Goal: Task Accomplishment & Management: Use online tool/utility

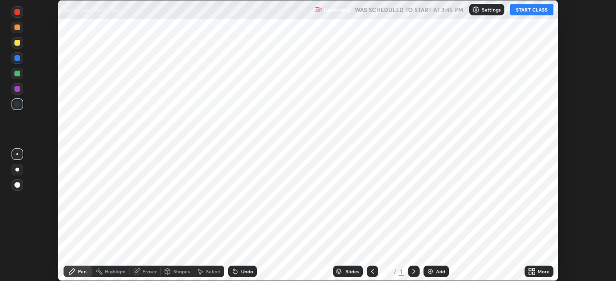
scroll to position [281, 615]
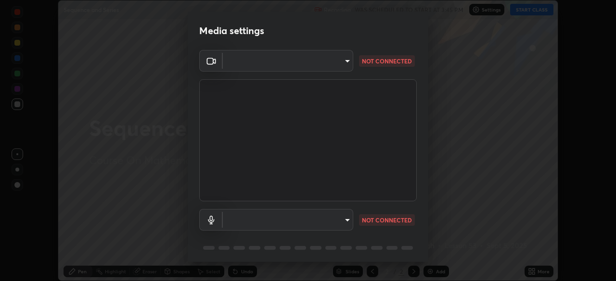
type input "094ffe3f61abc64f3ce73721aab664ef57d10a5fc7d187ad1ef3fa5fd4d2b427"
type input "communications"
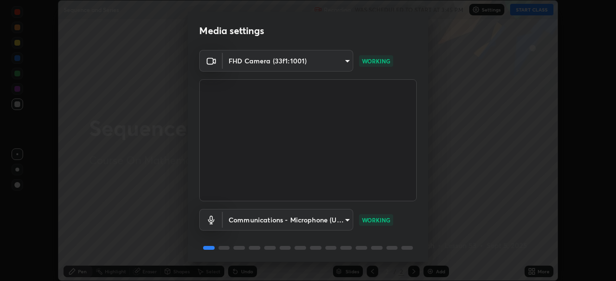
scroll to position [34, 0]
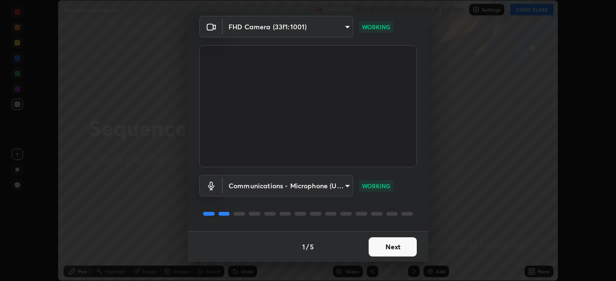
click at [393, 247] on button "Next" at bounding box center [392, 247] width 48 height 19
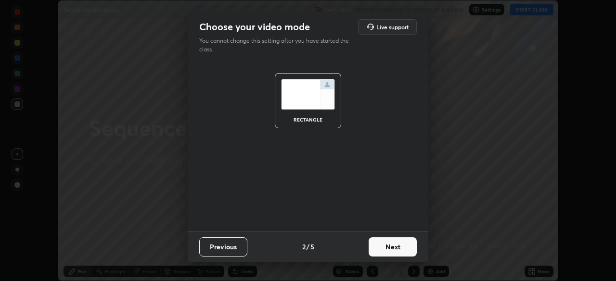
scroll to position [0, 0]
click at [398, 247] on button "Next" at bounding box center [392, 247] width 48 height 19
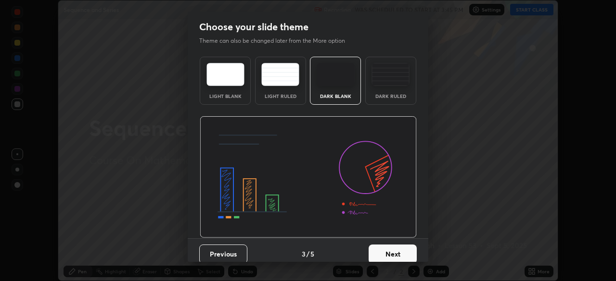
click at [399, 256] on button "Next" at bounding box center [392, 254] width 48 height 19
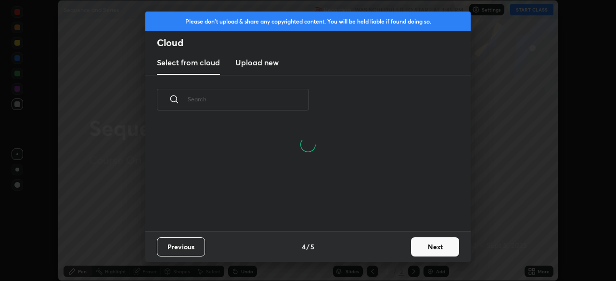
click at [432, 254] on button "Next" at bounding box center [435, 247] width 48 height 19
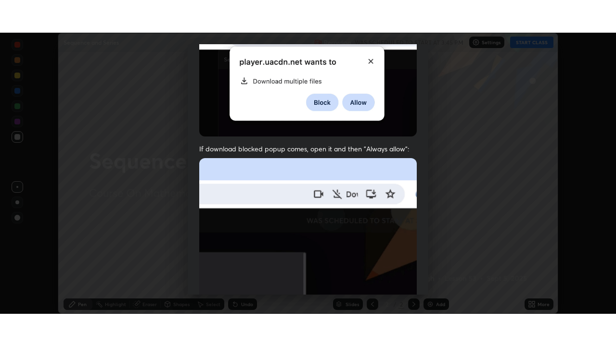
scroll to position [230, 0]
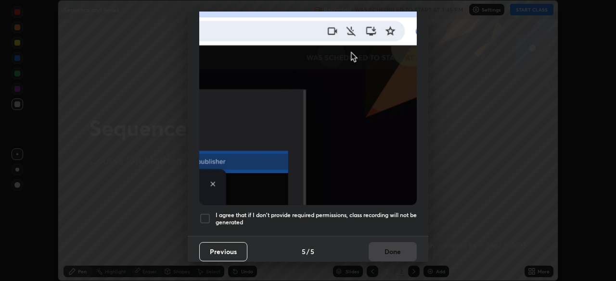
click at [208, 219] on div at bounding box center [205, 219] width 12 height 12
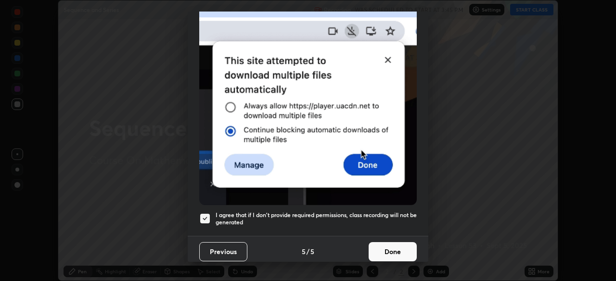
click at [388, 244] on button "Done" at bounding box center [392, 251] width 48 height 19
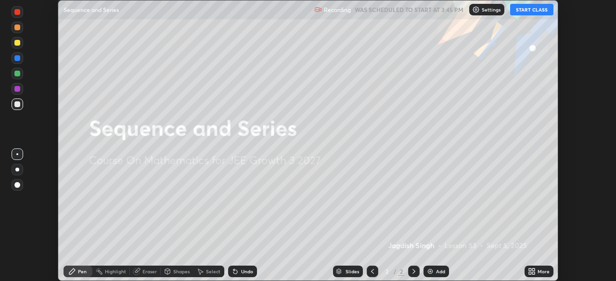
click at [542, 10] on button "START CLASS" at bounding box center [531, 10] width 43 height 12
click at [540, 269] on div "More" at bounding box center [543, 271] width 12 height 5
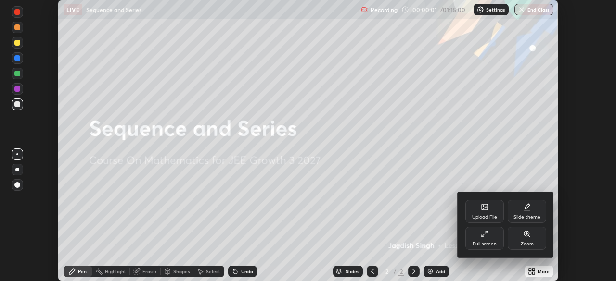
click at [489, 234] on div "Full screen" at bounding box center [484, 238] width 38 height 23
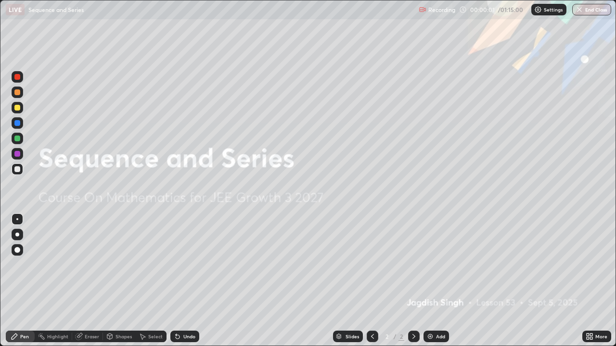
scroll to position [346, 616]
click at [429, 281] on img at bounding box center [430, 337] width 8 height 8
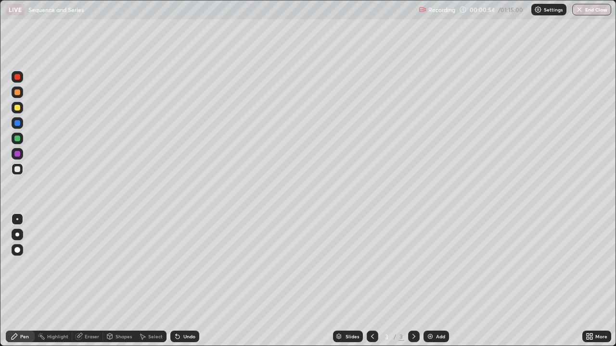
click at [18, 169] on div at bounding box center [17, 169] width 6 height 6
click at [18, 91] on div at bounding box center [17, 92] width 6 height 6
click at [17, 94] on div at bounding box center [17, 92] width 6 height 6
click at [19, 153] on div at bounding box center [17, 154] width 6 height 6
click at [105, 281] on div "Shapes" at bounding box center [119, 337] width 33 height 12
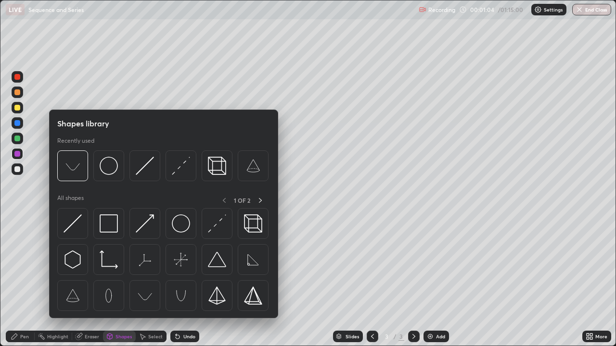
click at [90, 281] on div "Eraser" at bounding box center [87, 337] width 31 height 12
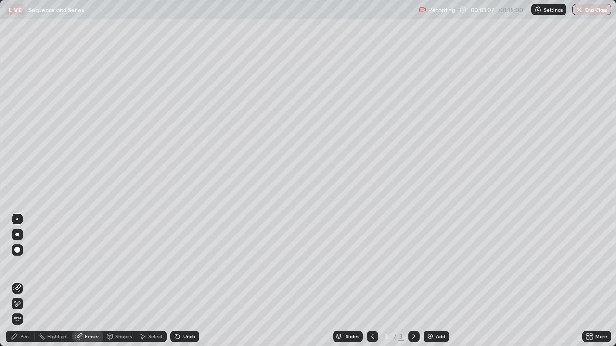
click at [27, 281] on div "Pen" at bounding box center [24, 336] width 9 height 5
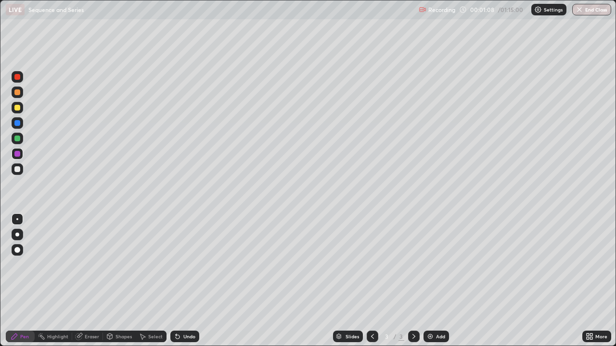
click at [18, 167] on div at bounding box center [17, 169] width 6 height 6
click at [18, 136] on div at bounding box center [17, 139] width 6 height 6
click at [18, 169] on div at bounding box center [17, 169] width 6 height 6
click at [549, 8] on p "Settings" at bounding box center [552, 9] width 19 height 5
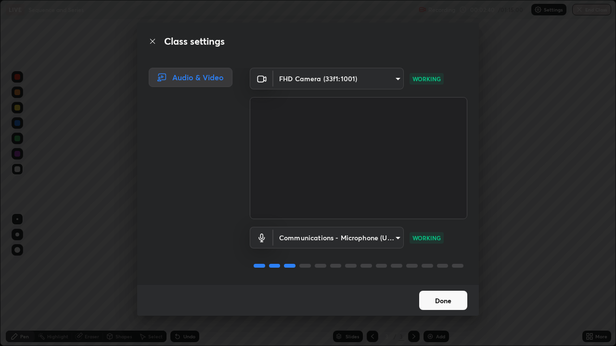
click at [445, 281] on button "Done" at bounding box center [443, 300] width 48 height 19
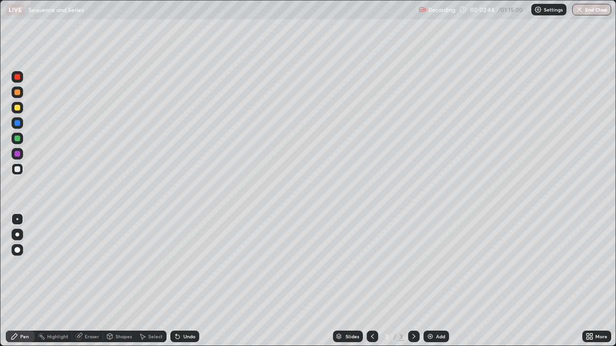
click at [18, 105] on div at bounding box center [17, 108] width 6 height 6
click at [20, 105] on div at bounding box center [18, 108] width 12 height 12
click at [93, 281] on div "Eraser" at bounding box center [92, 336] width 14 height 5
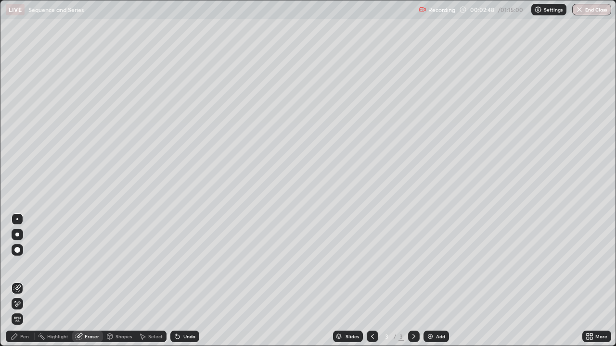
click at [28, 281] on div "Pen" at bounding box center [20, 337] width 29 height 12
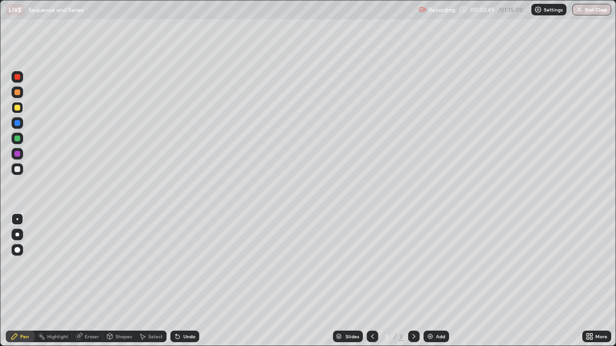
click at [18, 138] on div at bounding box center [17, 139] width 6 height 6
click at [16, 103] on div at bounding box center [18, 108] width 12 height 12
click at [16, 91] on div at bounding box center [17, 92] width 6 height 6
click at [22, 154] on div at bounding box center [18, 154] width 12 height 12
click at [19, 166] on div at bounding box center [18, 170] width 12 height 12
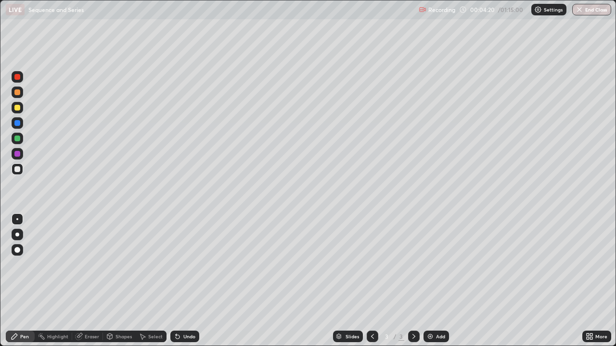
click at [18, 92] on div at bounding box center [17, 92] width 6 height 6
click at [436, 281] on div "Add" at bounding box center [440, 336] width 9 height 5
click at [15, 170] on div at bounding box center [17, 169] width 6 height 6
click at [16, 168] on div at bounding box center [17, 169] width 6 height 6
click at [20, 92] on div at bounding box center [17, 92] width 6 height 6
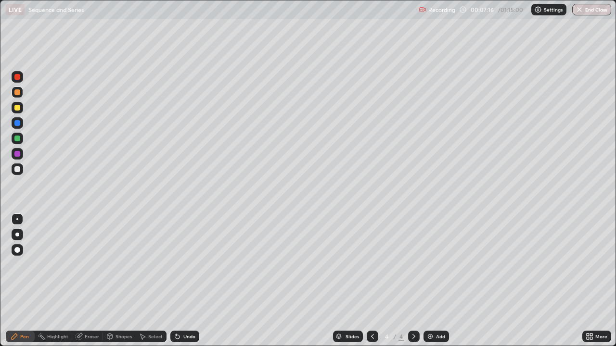
click at [18, 93] on div at bounding box center [17, 92] width 6 height 6
click at [19, 92] on div at bounding box center [17, 92] width 6 height 6
click at [0, 169] on div "Setting up your live class" at bounding box center [308, 173] width 616 height 346
click at [18, 139] on div at bounding box center [17, 139] width 6 height 6
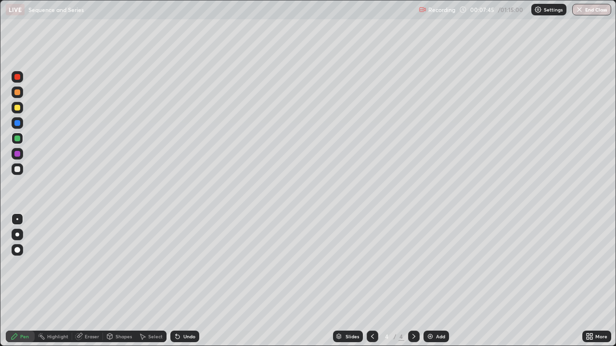
click at [16, 172] on div at bounding box center [17, 169] width 6 height 6
click at [18, 168] on div at bounding box center [17, 169] width 6 height 6
click at [20, 123] on div at bounding box center [17, 123] width 6 height 6
click at [19, 141] on div at bounding box center [18, 139] width 12 height 12
click at [17, 109] on div at bounding box center [17, 108] width 6 height 6
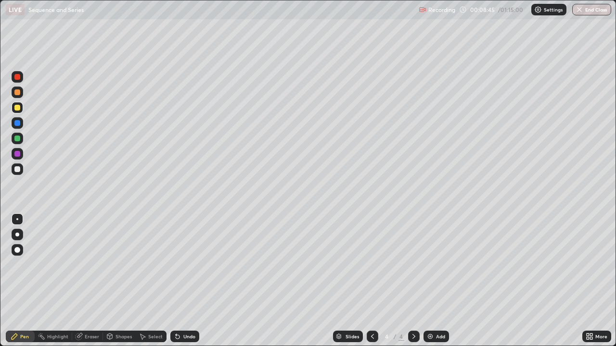
click at [91, 281] on div "Eraser" at bounding box center [92, 336] width 14 height 5
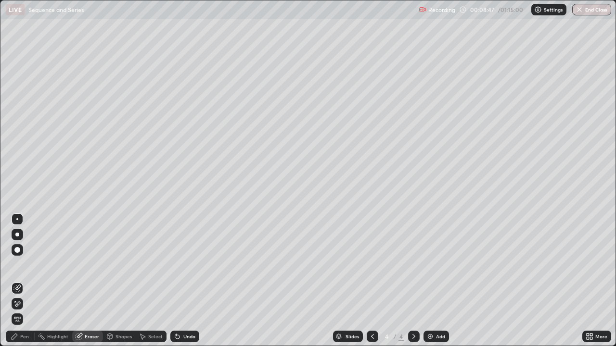
click at [24, 281] on div "Pen" at bounding box center [20, 337] width 29 height 12
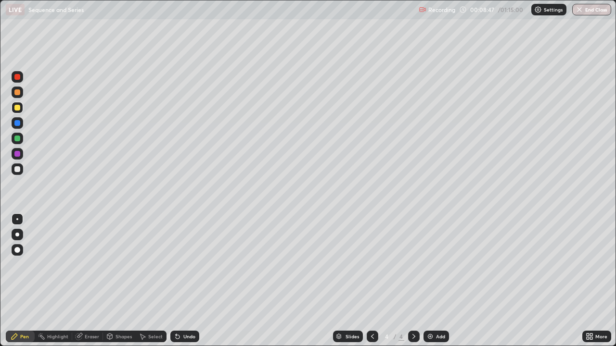
click at [18, 109] on div at bounding box center [17, 108] width 6 height 6
click at [91, 281] on div "Eraser" at bounding box center [92, 336] width 14 height 5
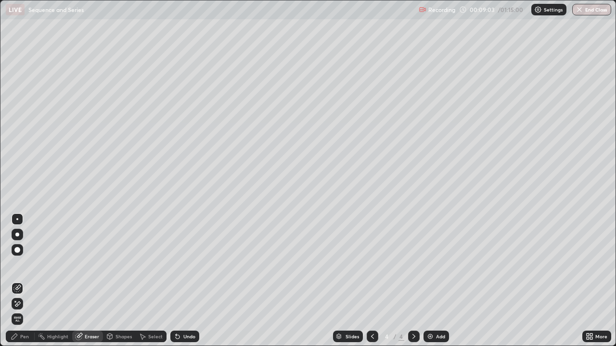
click at [29, 281] on div "Pen" at bounding box center [20, 337] width 29 height 12
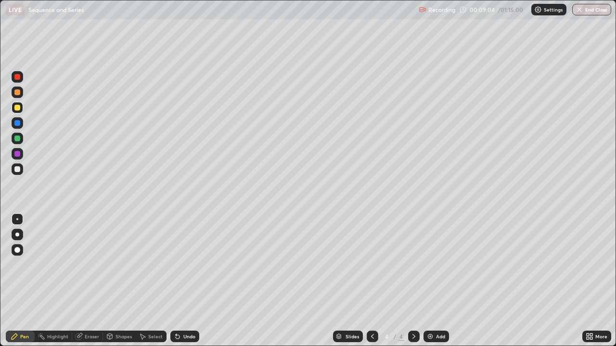
click at [21, 96] on div at bounding box center [18, 93] width 12 height 12
click at [16, 169] on div at bounding box center [17, 169] width 6 height 6
click at [17, 170] on div at bounding box center [17, 169] width 6 height 6
click at [18, 167] on div at bounding box center [17, 169] width 6 height 6
click at [15, 108] on div at bounding box center [17, 108] width 6 height 6
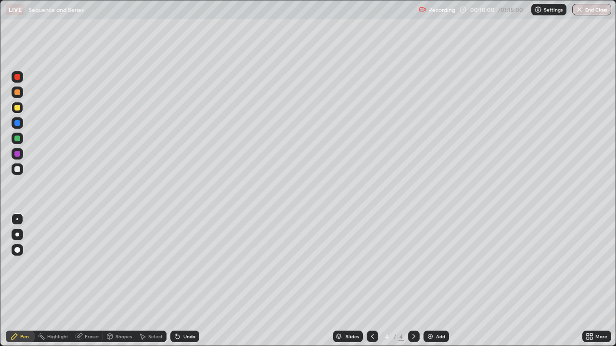
click at [17, 107] on div at bounding box center [17, 108] width 6 height 6
click at [93, 281] on div "Eraser" at bounding box center [92, 336] width 14 height 5
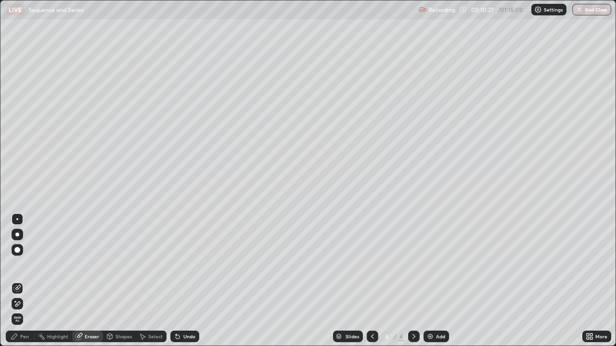
click at [92, 281] on div "Eraser" at bounding box center [92, 336] width 14 height 5
click at [28, 281] on div "Pen" at bounding box center [20, 337] width 29 height 12
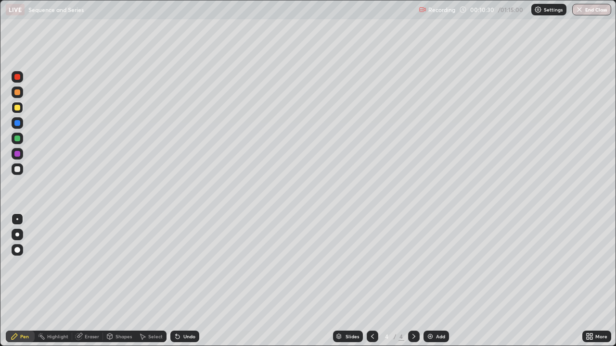
click at [17, 102] on div at bounding box center [18, 108] width 12 height 12
click at [18, 151] on div at bounding box center [17, 154] width 6 height 6
click at [20, 92] on div at bounding box center [17, 92] width 6 height 6
click at [21, 171] on div at bounding box center [18, 170] width 12 height 12
click at [427, 281] on img at bounding box center [430, 337] width 8 height 8
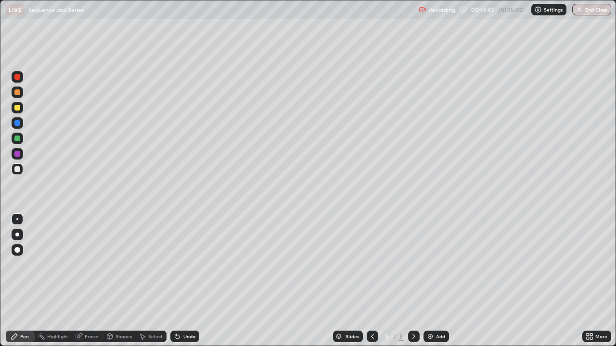
click at [18, 93] on div at bounding box center [17, 92] width 6 height 6
click at [85, 281] on div "Eraser" at bounding box center [87, 337] width 31 height 12
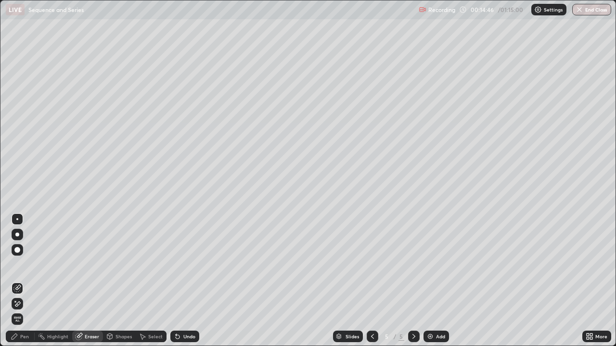
click at [27, 281] on div "Pen" at bounding box center [20, 337] width 29 height 12
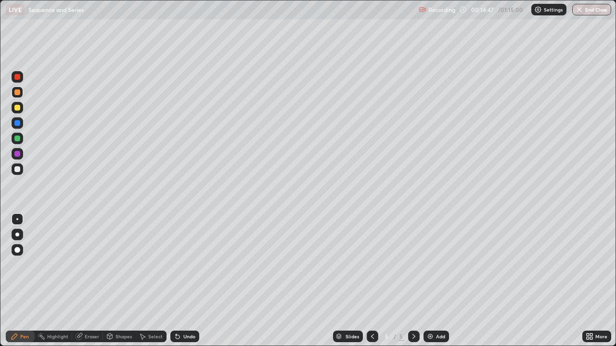
click at [18, 92] on div at bounding box center [17, 92] width 6 height 6
click at [92, 281] on div "Eraser" at bounding box center [92, 336] width 14 height 5
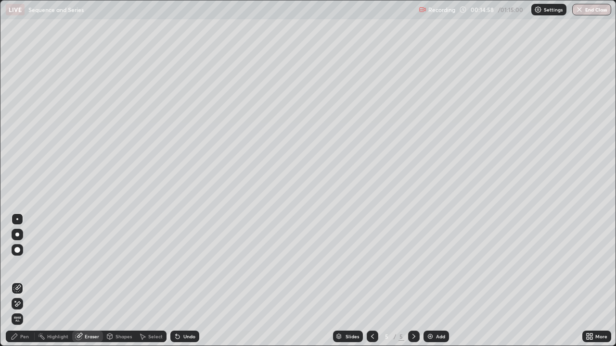
click at [29, 281] on div "Pen" at bounding box center [20, 337] width 29 height 12
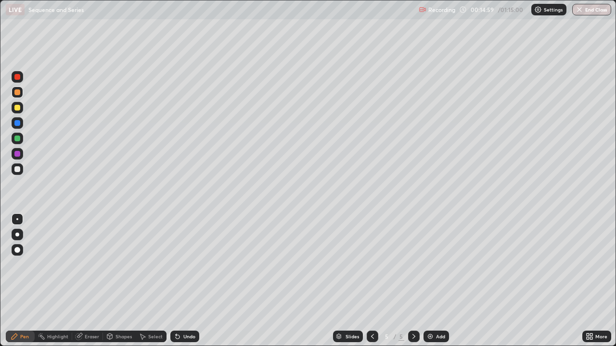
click at [19, 168] on div at bounding box center [17, 169] width 6 height 6
click at [368, 281] on icon at bounding box center [372, 337] width 8 height 8
click at [413, 281] on icon at bounding box center [414, 337] width 8 height 8
click at [16, 168] on div at bounding box center [17, 169] width 6 height 6
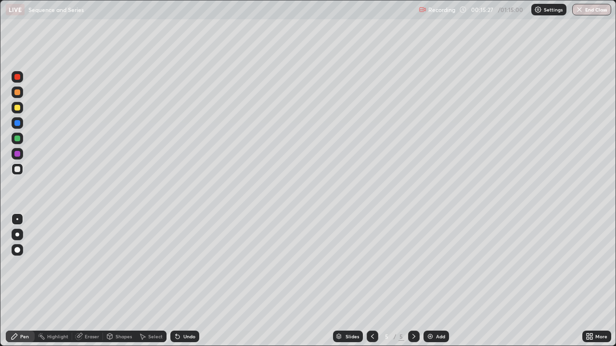
click at [368, 281] on icon at bounding box center [372, 337] width 8 height 8
click at [410, 281] on div at bounding box center [414, 337] width 12 height 12
click at [15, 153] on div at bounding box center [17, 154] width 6 height 6
click at [16, 153] on div at bounding box center [17, 154] width 6 height 6
click at [18, 169] on div at bounding box center [17, 169] width 6 height 6
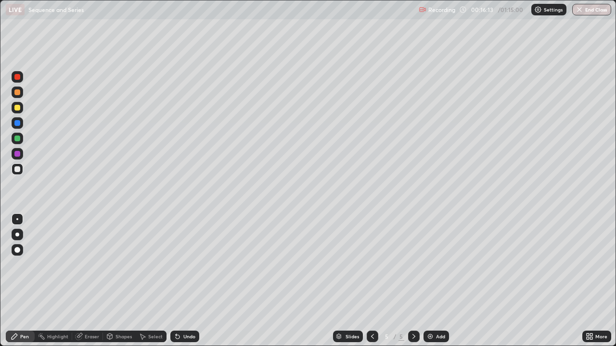
click at [90, 281] on div "Eraser" at bounding box center [92, 336] width 14 height 5
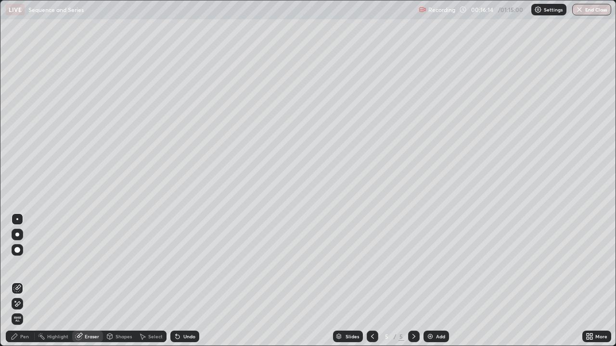
click at [29, 281] on div "Pen" at bounding box center [20, 337] width 29 height 12
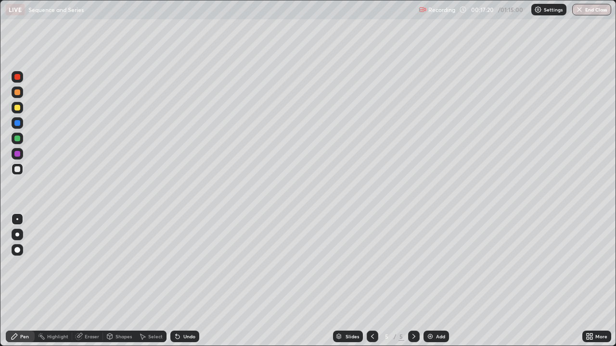
click at [375, 281] on div at bounding box center [372, 337] width 12 height 12
click at [19, 77] on div at bounding box center [17, 77] width 6 height 6
click at [413, 281] on icon at bounding box center [414, 337] width 8 height 8
click at [19, 169] on div at bounding box center [17, 169] width 6 height 6
click at [374, 281] on div at bounding box center [372, 337] width 12 height 12
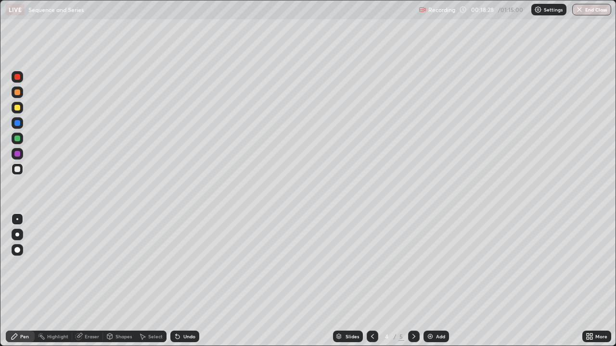
click at [412, 281] on icon at bounding box center [413, 336] width 3 height 5
click at [18, 77] on div at bounding box center [17, 77] width 6 height 6
click at [19, 156] on div at bounding box center [17, 154] width 6 height 6
click at [21, 107] on div at bounding box center [18, 108] width 12 height 12
click at [18, 154] on div at bounding box center [17, 154] width 6 height 6
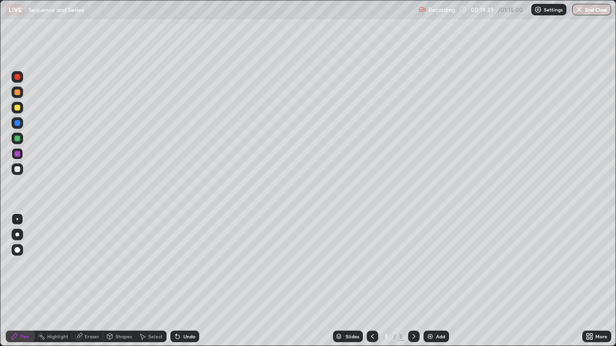
click at [18, 138] on div at bounding box center [17, 139] width 6 height 6
click at [431, 281] on img at bounding box center [430, 337] width 8 height 8
click at [20, 169] on div at bounding box center [17, 169] width 6 height 6
click at [18, 107] on div at bounding box center [17, 108] width 6 height 6
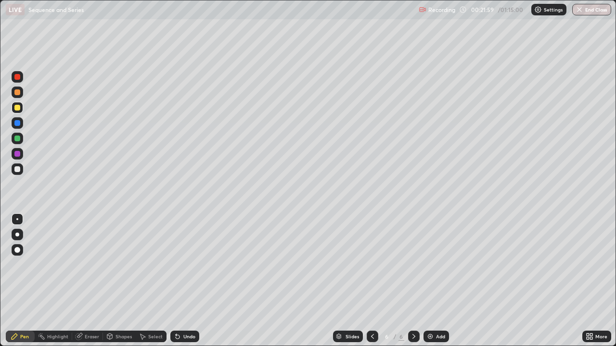
click at [17, 108] on div at bounding box center [17, 108] width 6 height 6
click at [17, 106] on div at bounding box center [17, 108] width 6 height 6
click at [90, 281] on div "Eraser" at bounding box center [87, 337] width 31 height 12
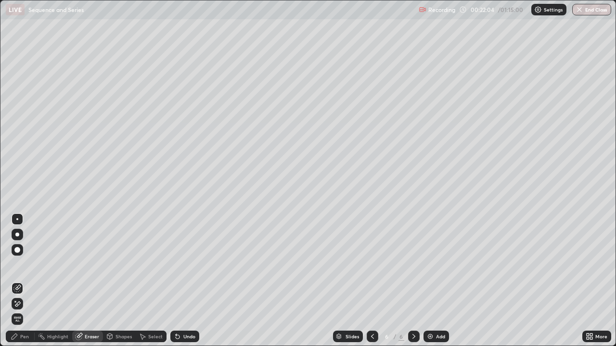
click at [28, 281] on div "Pen" at bounding box center [24, 336] width 9 height 5
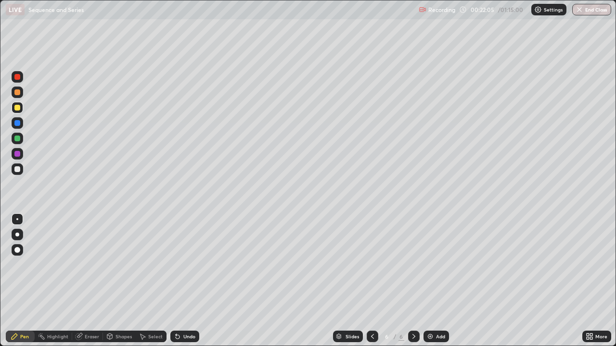
click at [19, 173] on div at bounding box center [18, 170] width 12 height 12
click at [19, 170] on div at bounding box center [17, 169] width 6 height 6
click at [370, 281] on icon at bounding box center [372, 337] width 8 height 8
click at [18, 79] on div at bounding box center [17, 77] width 6 height 6
click at [411, 281] on icon at bounding box center [414, 337] width 8 height 8
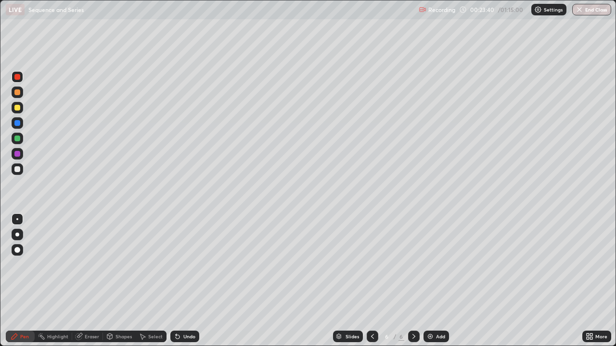
click at [20, 96] on div at bounding box center [18, 93] width 12 height 12
click at [20, 79] on div at bounding box center [18, 77] width 12 height 12
click at [18, 77] on div at bounding box center [17, 77] width 6 height 6
click at [21, 77] on div at bounding box center [18, 77] width 12 height 12
click at [89, 281] on div "Eraser" at bounding box center [87, 337] width 31 height 12
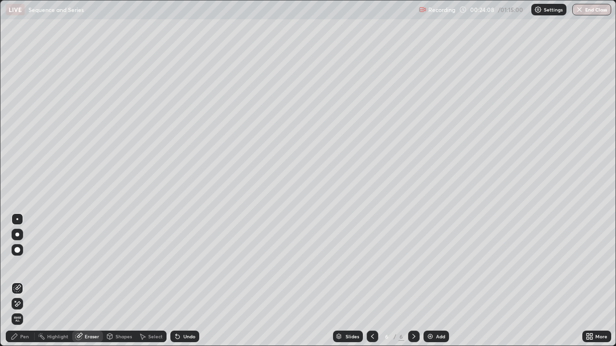
click at [27, 281] on div "Pen" at bounding box center [24, 336] width 9 height 5
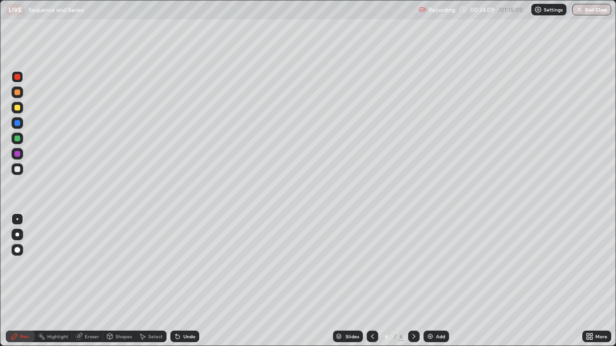
click at [22, 164] on div at bounding box center [18, 169] width 12 height 15
click at [17, 167] on div at bounding box center [17, 169] width 6 height 6
click at [81, 281] on icon at bounding box center [79, 337] width 8 height 8
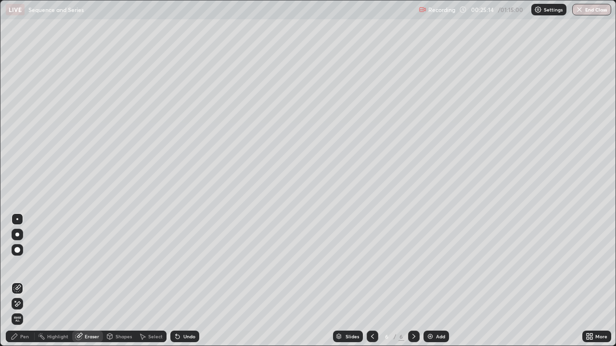
click at [24, 281] on div "Pen" at bounding box center [24, 336] width 9 height 5
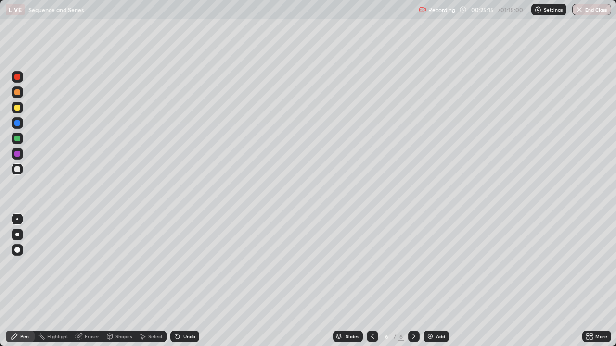
click at [18, 170] on div at bounding box center [17, 169] width 6 height 6
click at [16, 136] on div at bounding box center [17, 139] width 6 height 6
click at [16, 167] on div at bounding box center [17, 169] width 6 height 6
click at [14, 142] on div at bounding box center [18, 139] width 12 height 12
click at [18, 152] on div at bounding box center [17, 154] width 6 height 6
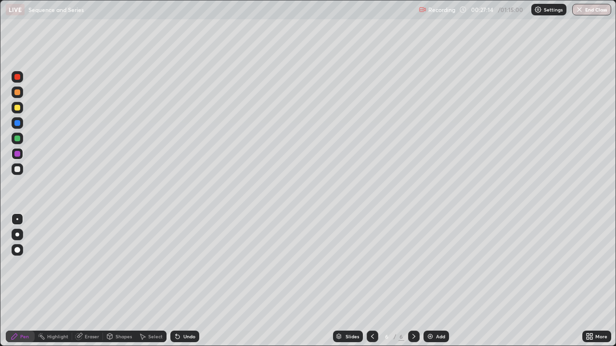
click at [17, 77] on div at bounding box center [17, 77] width 6 height 6
click at [18, 168] on div at bounding box center [17, 169] width 6 height 6
click at [373, 281] on div at bounding box center [372, 337] width 12 height 12
click at [413, 281] on icon at bounding box center [414, 337] width 8 height 8
click at [435, 281] on div "Add" at bounding box center [435, 337] width 25 height 12
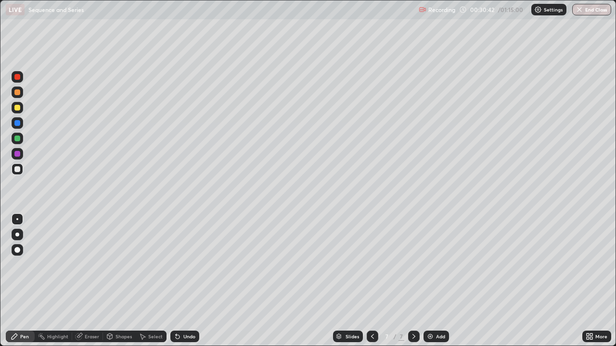
click at [21, 170] on div at bounding box center [18, 170] width 12 height 12
click at [373, 281] on div at bounding box center [372, 336] width 12 height 19
click at [413, 281] on icon at bounding box center [414, 337] width 8 height 8
click at [19, 169] on div at bounding box center [17, 169] width 6 height 6
click at [22, 108] on div at bounding box center [18, 108] width 12 height 12
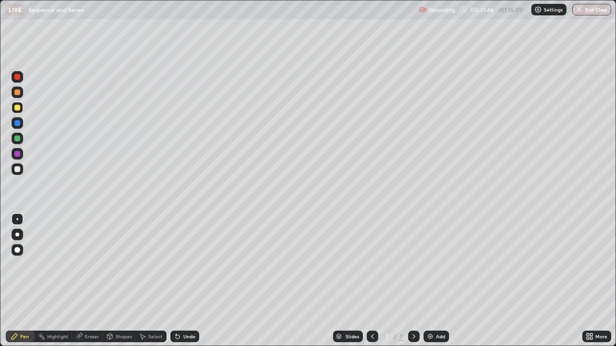
click at [22, 154] on div at bounding box center [18, 154] width 12 height 12
click at [371, 281] on icon at bounding box center [372, 337] width 8 height 8
click at [415, 281] on icon at bounding box center [414, 337] width 8 height 8
click at [430, 281] on div "Add" at bounding box center [435, 337] width 25 height 12
click at [18, 107] on div at bounding box center [17, 108] width 6 height 6
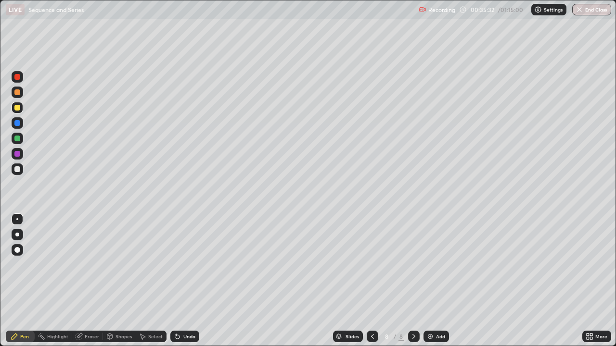
click at [18, 90] on div at bounding box center [17, 92] width 6 height 6
click at [21, 138] on div at bounding box center [18, 139] width 12 height 12
click at [16, 174] on div at bounding box center [18, 170] width 12 height 12
click at [18, 168] on div at bounding box center [17, 169] width 6 height 6
click at [91, 281] on div "Eraser" at bounding box center [87, 337] width 31 height 12
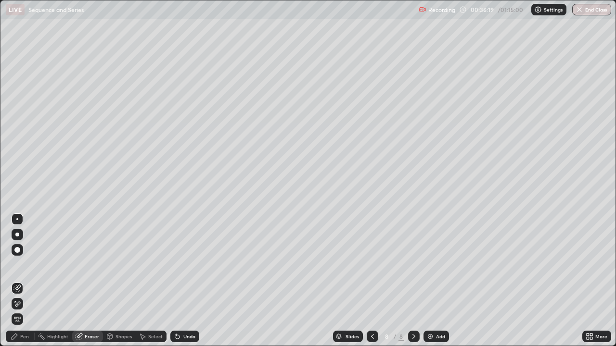
click at [34, 281] on div "Pen" at bounding box center [20, 336] width 29 height 19
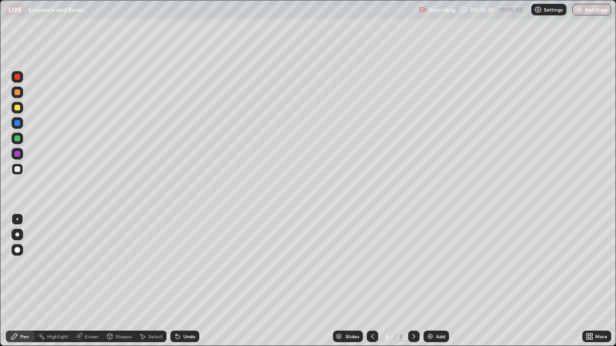
click at [21, 172] on div at bounding box center [18, 170] width 12 height 12
click at [19, 76] on div at bounding box center [17, 77] width 6 height 6
click at [18, 138] on div at bounding box center [17, 139] width 6 height 6
click at [17, 108] on div at bounding box center [17, 108] width 6 height 6
click at [18, 153] on div at bounding box center [17, 154] width 6 height 6
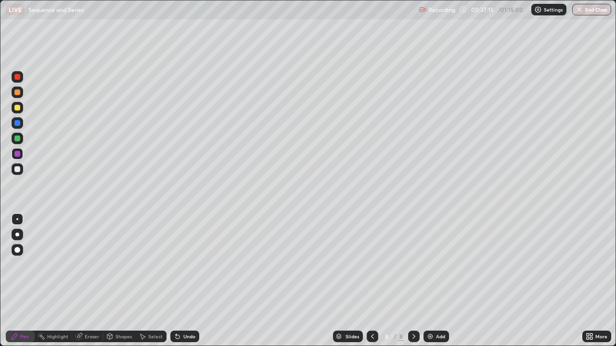
click at [17, 124] on div at bounding box center [17, 123] width 6 height 6
click at [18, 108] on div at bounding box center [17, 108] width 6 height 6
click at [18, 92] on div at bounding box center [17, 92] width 6 height 6
click at [17, 78] on div at bounding box center [17, 77] width 6 height 6
click at [18, 139] on div at bounding box center [17, 139] width 6 height 6
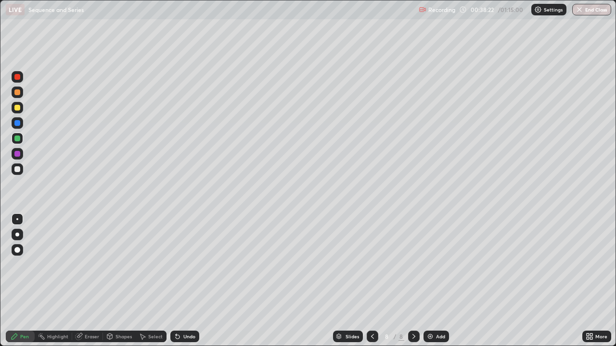
click at [88, 281] on div "Eraser" at bounding box center [92, 336] width 14 height 5
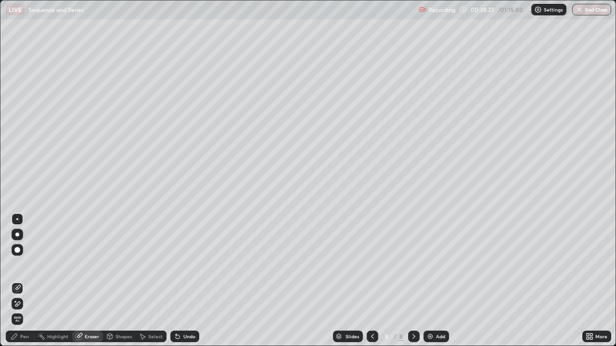
click at [28, 281] on div "Pen" at bounding box center [20, 337] width 29 height 12
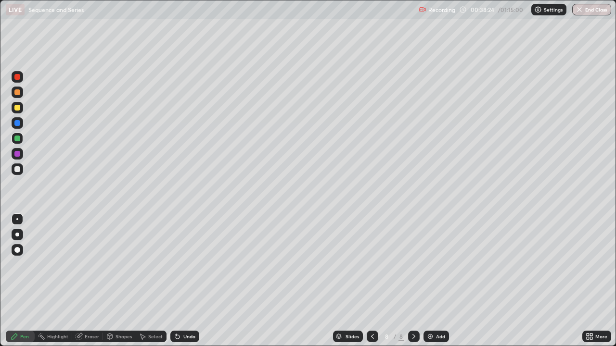
click at [18, 92] on div at bounding box center [17, 92] width 6 height 6
click at [22, 137] on div at bounding box center [18, 139] width 12 height 12
click at [434, 281] on div "Add" at bounding box center [435, 337] width 25 height 12
click at [19, 170] on div at bounding box center [17, 169] width 6 height 6
click at [18, 168] on div at bounding box center [17, 169] width 6 height 6
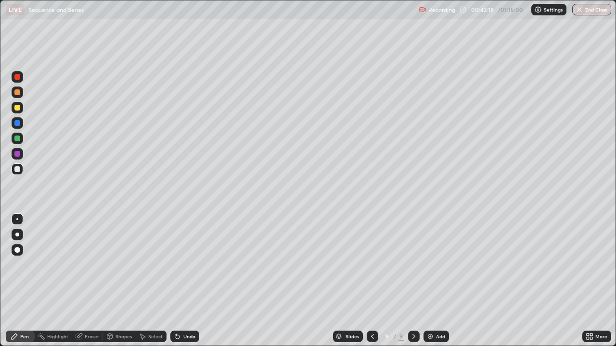
click at [371, 281] on icon at bounding box center [372, 336] width 3 height 5
click at [98, 281] on div "Eraser" at bounding box center [92, 336] width 14 height 5
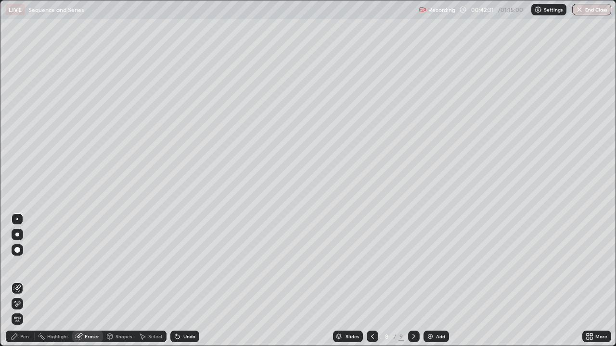
click at [28, 281] on div "Pen" at bounding box center [24, 336] width 9 height 5
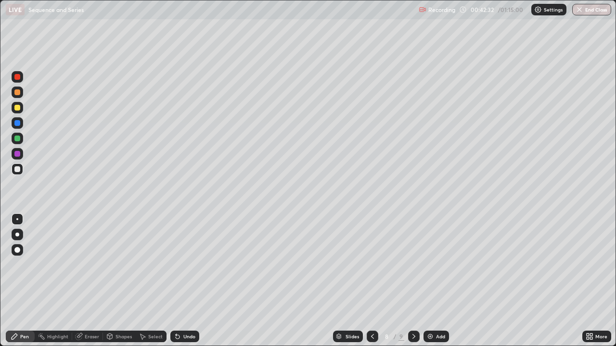
click at [21, 140] on div at bounding box center [18, 139] width 12 height 12
click at [93, 281] on div "Eraser" at bounding box center [92, 336] width 14 height 5
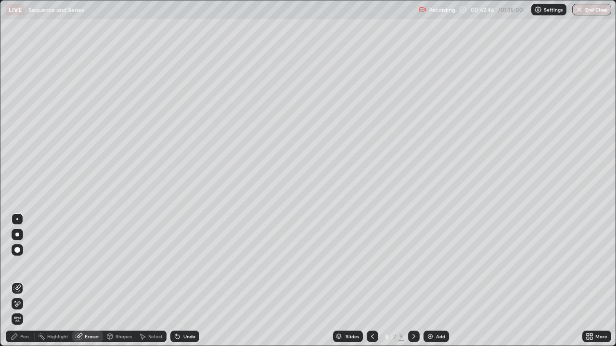
click at [28, 281] on div "Pen" at bounding box center [24, 336] width 9 height 5
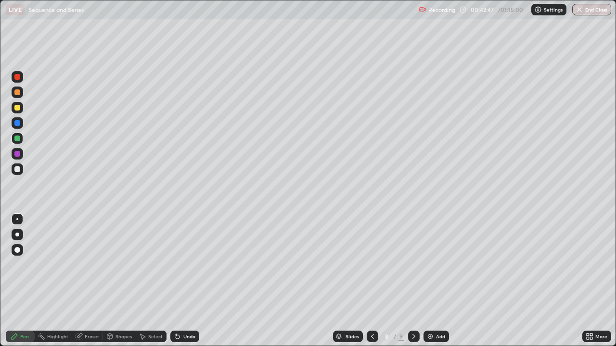
click at [21, 138] on div at bounding box center [18, 139] width 12 height 12
click at [96, 281] on div "Eraser" at bounding box center [92, 336] width 14 height 5
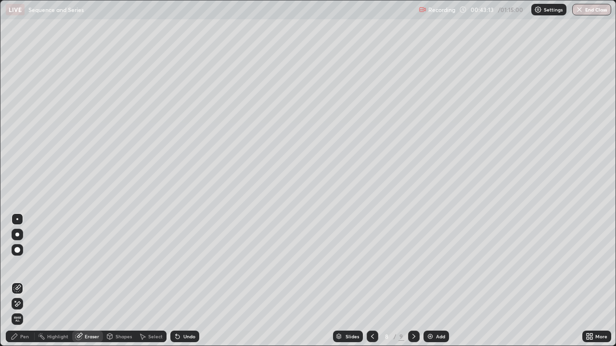
click at [29, 281] on div "Pen" at bounding box center [20, 337] width 29 height 12
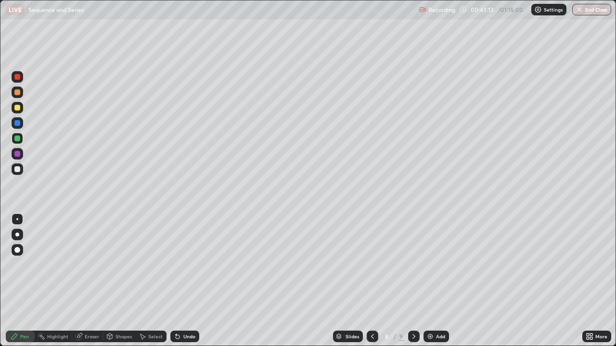
click at [21, 138] on div at bounding box center [18, 139] width 12 height 12
click at [412, 281] on icon at bounding box center [414, 337] width 8 height 8
click at [17, 169] on div at bounding box center [17, 169] width 6 height 6
click at [17, 167] on div at bounding box center [17, 169] width 6 height 6
click at [98, 281] on div "Eraser" at bounding box center [87, 337] width 31 height 12
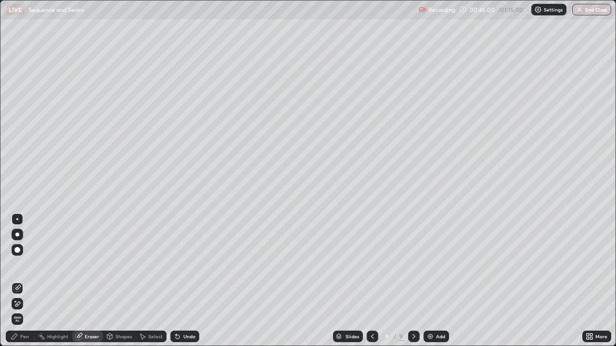
click at [29, 281] on div "Pen" at bounding box center [20, 337] width 29 height 12
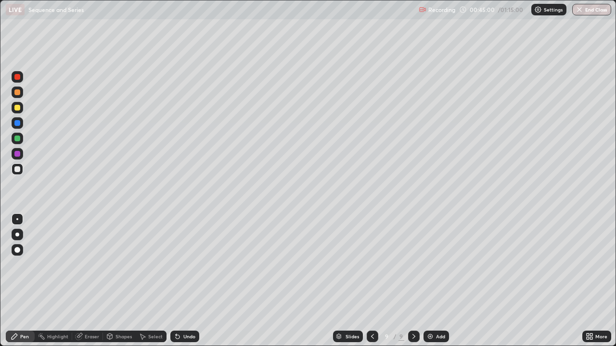
click at [21, 169] on div at bounding box center [18, 170] width 12 height 12
click at [83, 281] on div "Eraser" at bounding box center [87, 337] width 31 height 12
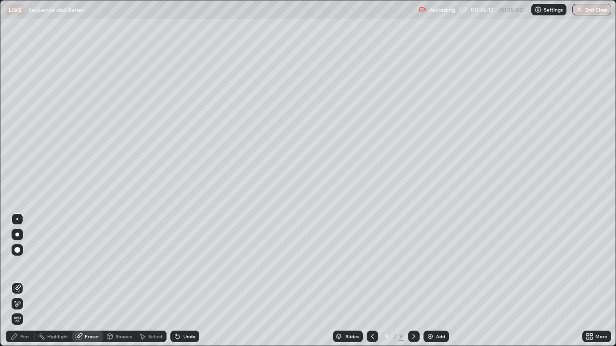
click at [28, 281] on div "Pen" at bounding box center [20, 337] width 29 height 12
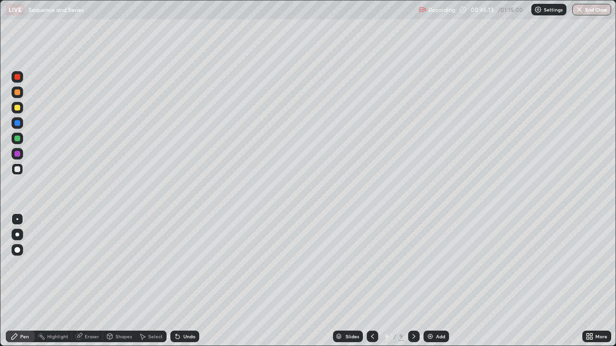
click at [18, 169] on div at bounding box center [17, 169] width 6 height 6
click at [372, 281] on icon at bounding box center [372, 337] width 8 height 8
click at [402, 281] on div "9" at bounding box center [401, 336] width 6 height 9
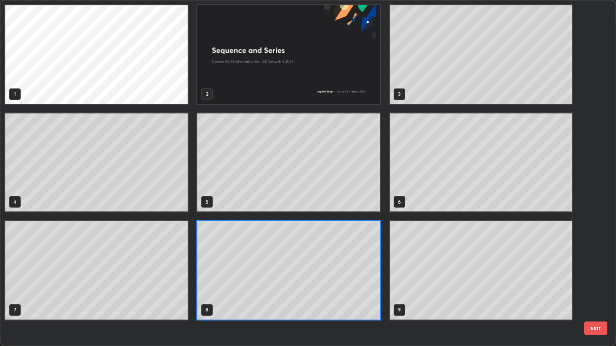
scroll to position [342, 610]
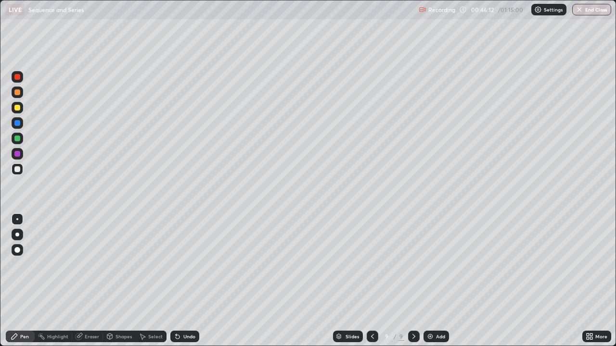
click at [367, 281] on div at bounding box center [372, 337] width 12 height 12
click at [411, 281] on div at bounding box center [414, 337] width 12 height 12
click at [18, 169] on div at bounding box center [17, 169] width 6 height 6
click at [20, 167] on div at bounding box center [17, 169] width 6 height 6
click at [88, 281] on div "Eraser" at bounding box center [92, 336] width 14 height 5
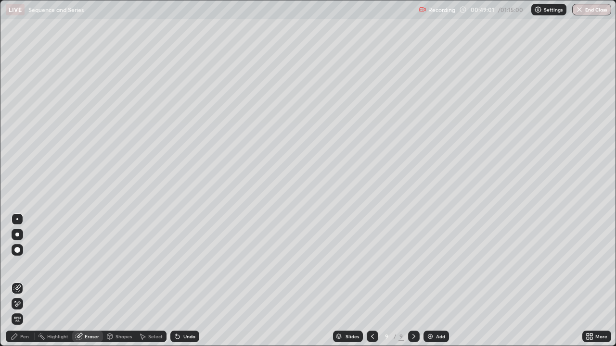
click at [30, 281] on div "Pen" at bounding box center [20, 337] width 29 height 12
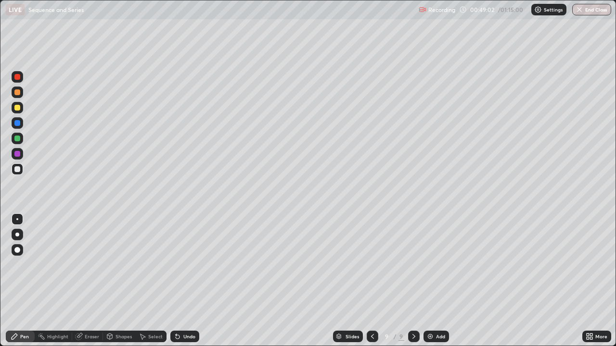
click at [27, 281] on div "Pen" at bounding box center [20, 337] width 29 height 12
click at [17, 139] on div at bounding box center [17, 139] width 6 height 6
click at [22, 108] on div at bounding box center [18, 108] width 12 height 12
click at [20, 153] on div at bounding box center [17, 154] width 6 height 6
click at [85, 281] on div "Eraser" at bounding box center [87, 337] width 31 height 12
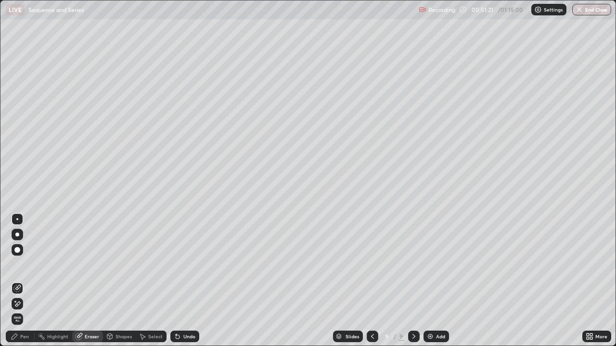
click at [25, 281] on div "Pen" at bounding box center [20, 337] width 29 height 12
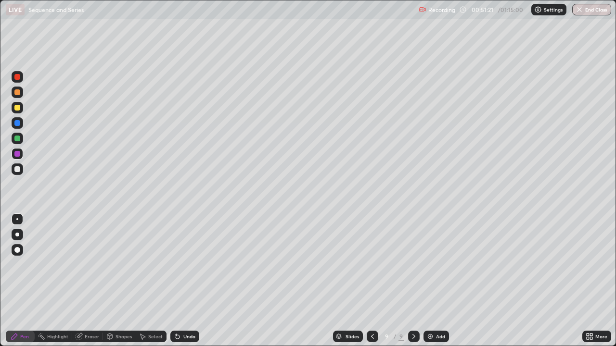
click at [19, 170] on div at bounding box center [17, 169] width 6 height 6
click at [423, 281] on div "Add" at bounding box center [435, 337] width 25 height 12
click at [17, 90] on div at bounding box center [17, 92] width 6 height 6
click at [17, 88] on div at bounding box center [18, 93] width 12 height 12
click at [17, 93] on div at bounding box center [17, 92] width 6 height 6
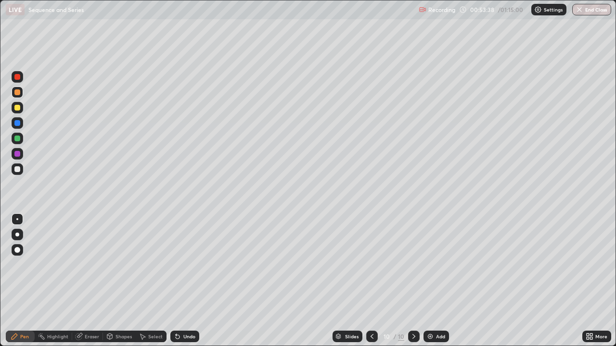
click at [15, 93] on div at bounding box center [17, 92] width 6 height 6
click at [15, 169] on div at bounding box center [17, 169] width 6 height 6
click at [15, 167] on div at bounding box center [17, 169] width 6 height 6
click at [16, 124] on div at bounding box center [17, 123] width 6 height 6
click at [18, 169] on div at bounding box center [17, 169] width 6 height 6
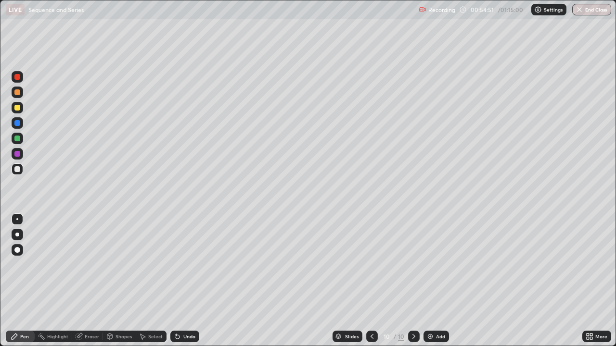
click at [22, 107] on div at bounding box center [18, 108] width 12 height 12
click at [16, 91] on div at bounding box center [17, 92] width 6 height 6
click at [17, 152] on div at bounding box center [17, 154] width 6 height 6
click at [90, 281] on div "Eraser" at bounding box center [87, 337] width 31 height 12
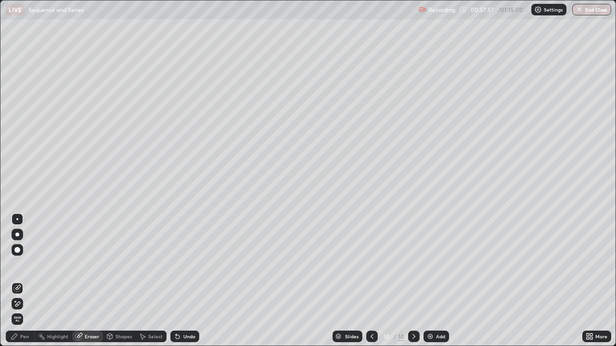
click at [28, 281] on div "Pen" at bounding box center [24, 336] width 9 height 5
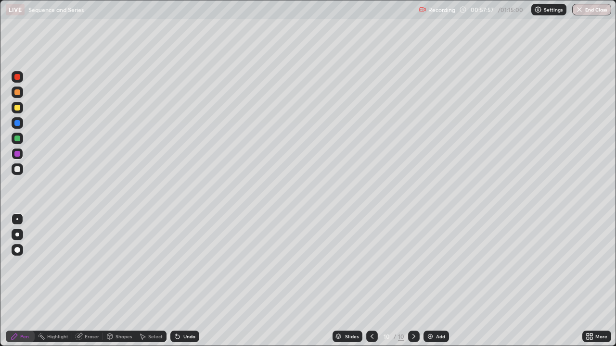
click at [17, 170] on div at bounding box center [17, 169] width 6 height 6
click at [93, 281] on div "Eraser" at bounding box center [92, 336] width 14 height 5
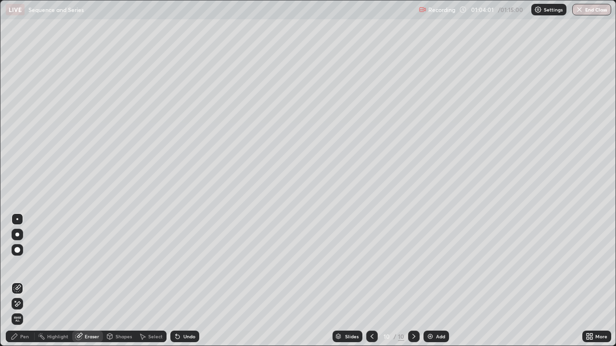
click at [585, 9] on button "End Class" at bounding box center [591, 10] width 39 height 12
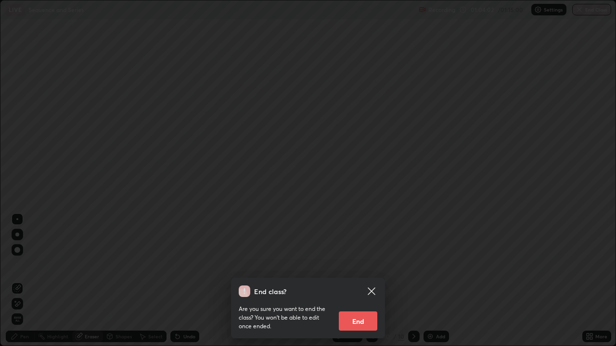
click at [357, 281] on button "End" at bounding box center [358, 321] width 38 height 19
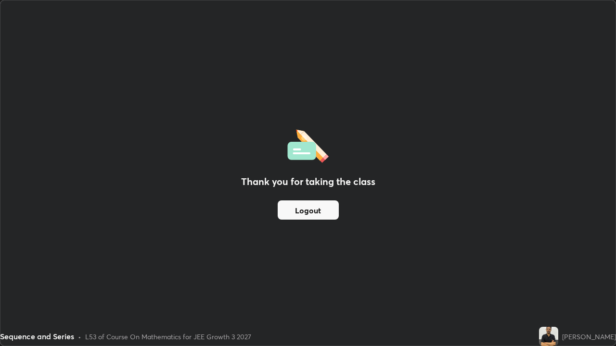
click at [302, 212] on button "Logout" at bounding box center [307, 210] width 61 height 19
click at [312, 214] on button "Logout" at bounding box center [307, 210] width 61 height 19
click at [315, 215] on button "Logout" at bounding box center [307, 210] width 61 height 19
click at [314, 209] on button "Logout" at bounding box center [307, 210] width 61 height 19
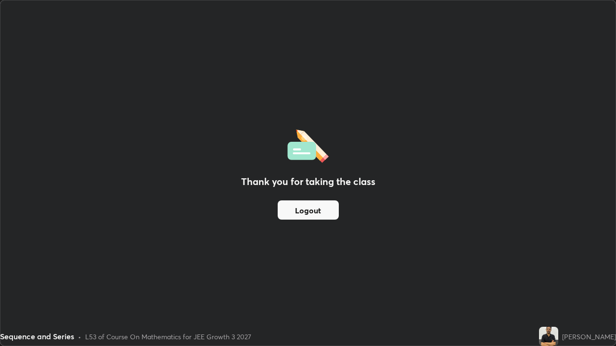
click at [307, 213] on button "Logout" at bounding box center [307, 210] width 61 height 19
